Goal: Find specific page/section

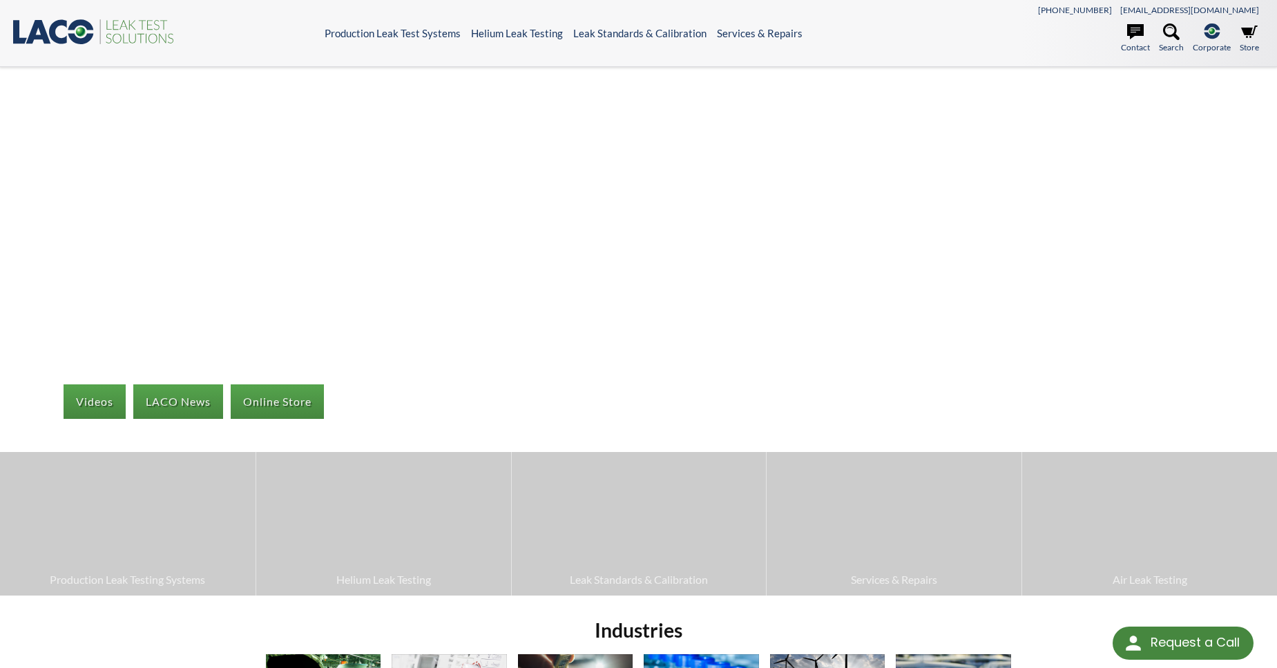
select select "Language Translate Widget"
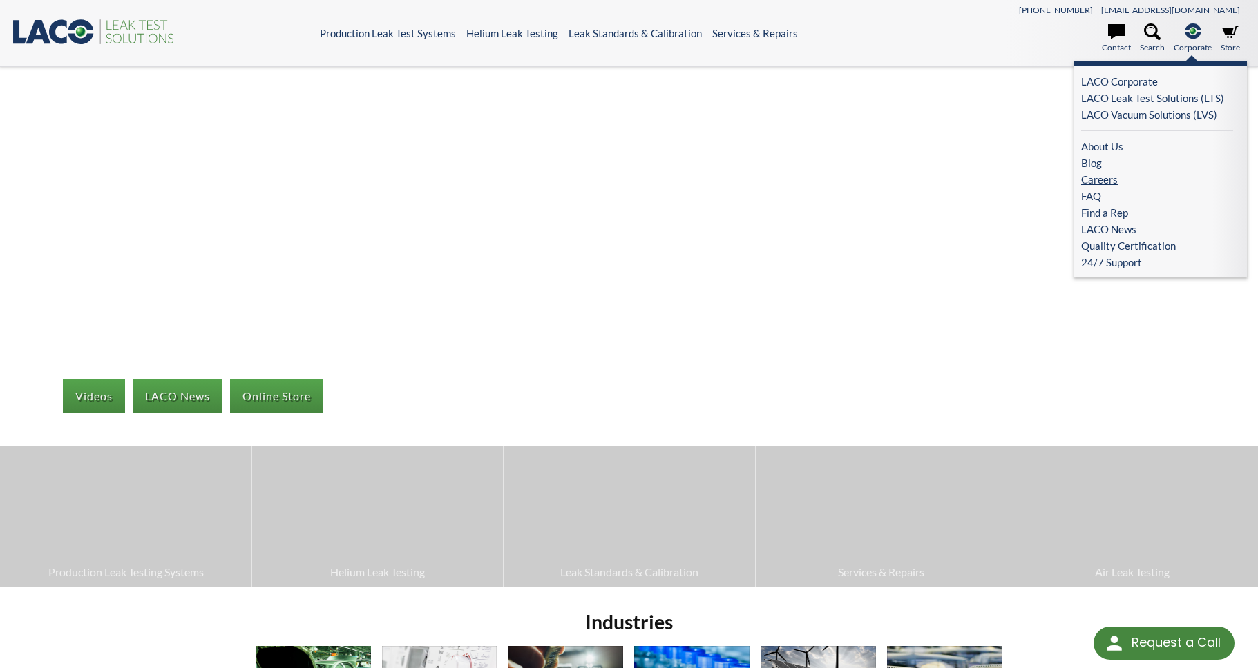
click at [1117, 184] on link "Careers" at bounding box center [1157, 179] width 152 height 17
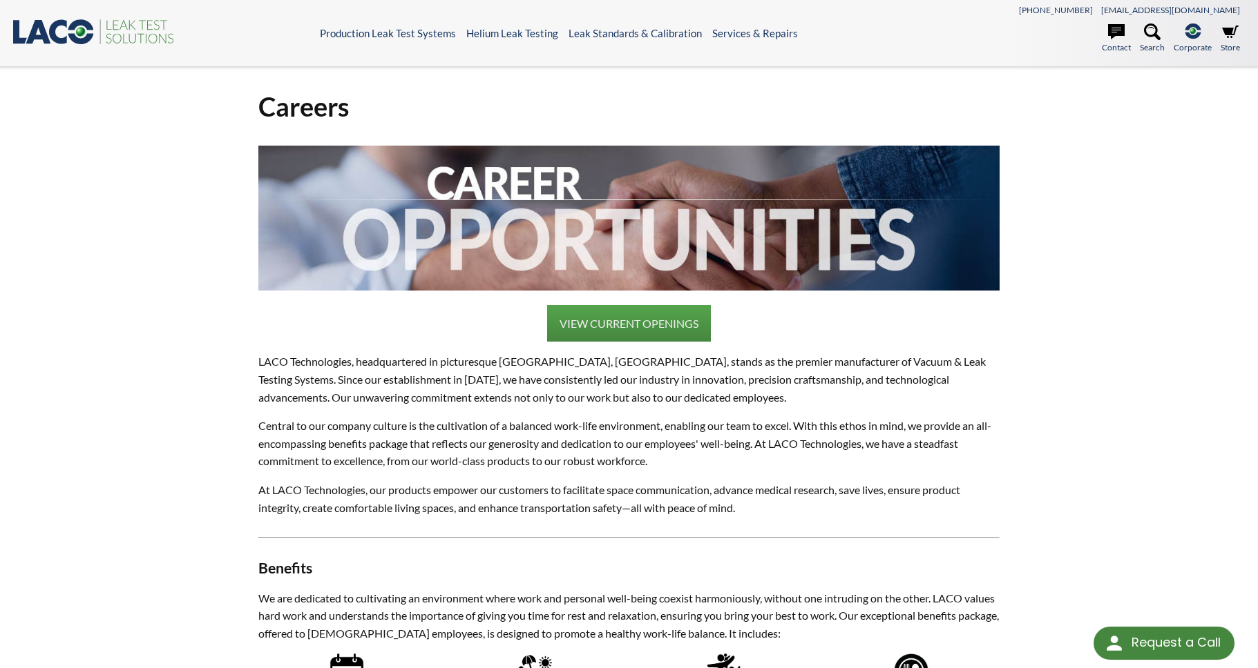
select select "Language Translate Widget"
click at [612, 323] on link "VIEW CURRENT OPENINGS" at bounding box center [629, 323] width 164 height 37
